Goal: Task Accomplishment & Management: Manage account settings

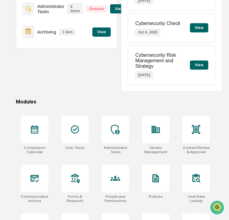
scroll to position [111, 0]
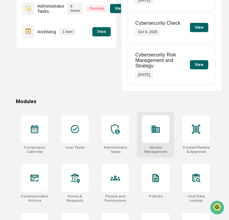
click at [145, 134] on div at bounding box center [155, 128] width 27 height 27
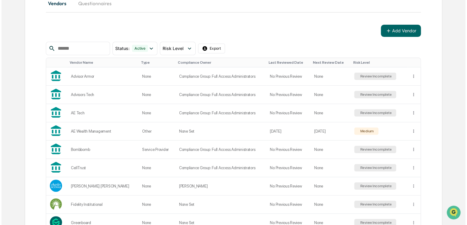
scroll to position [78, 0]
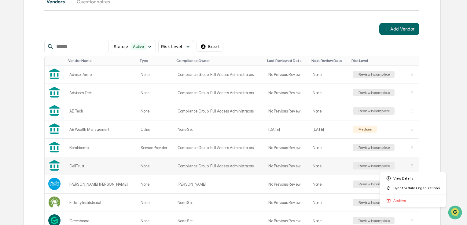
click at [229, 147] on html "Calendar Manage Tasks Reviews Approval Management Company People, Data, Setting…" at bounding box center [233, 34] width 467 height 225
click at [229, 186] on div "Sync to Child Organizations" at bounding box center [413, 189] width 64 height 10
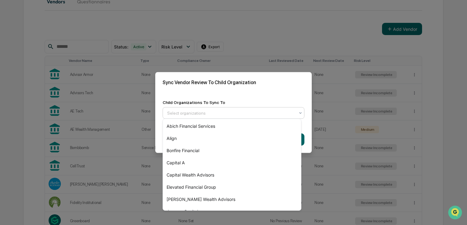
click at [229, 114] on div at bounding box center [231, 113] width 128 height 6
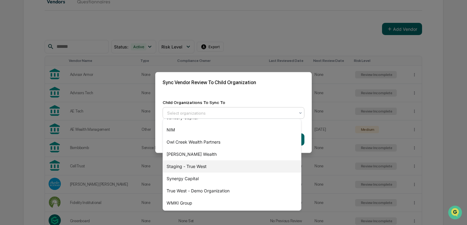
click at [229, 165] on div "Staging - True West" at bounding box center [232, 167] width 138 height 12
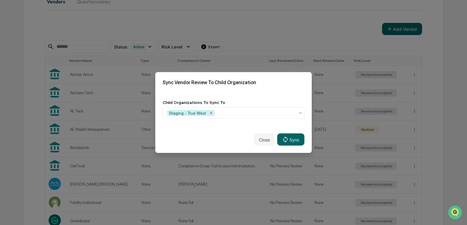
click at [229, 93] on div "Child Organizations To Sync To Staging - True West" at bounding box center [233, 110] width 156 height 34
click at [229, 135] on button "Sync" at bounding box center [290, 140] width 27 height 12
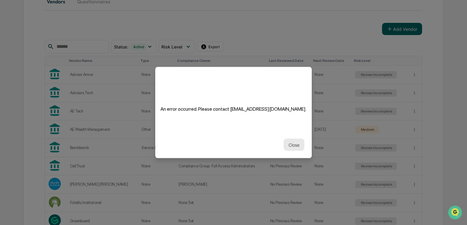
click at [229, 139] on button "Close" at bounding box center [293, 145] width 21 height 12
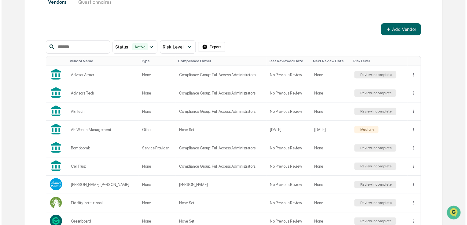
scroll to position [0, 0]
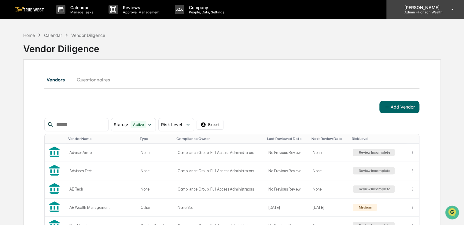
click at [229, 13] on div "[PERSON_NAME] Admin • Horizon Wealth" at bounding box center [425, 9] width 78 height 19
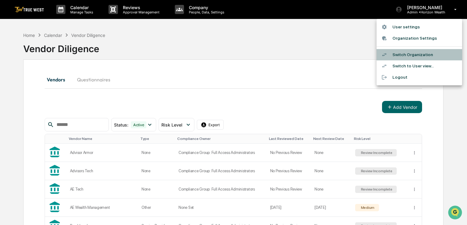
click at [229, 55] on li "Switch Organization" at bounding box center [419, 54] width 86 height 11
